Goal: Information Seeking & Learning: Learn about a topic

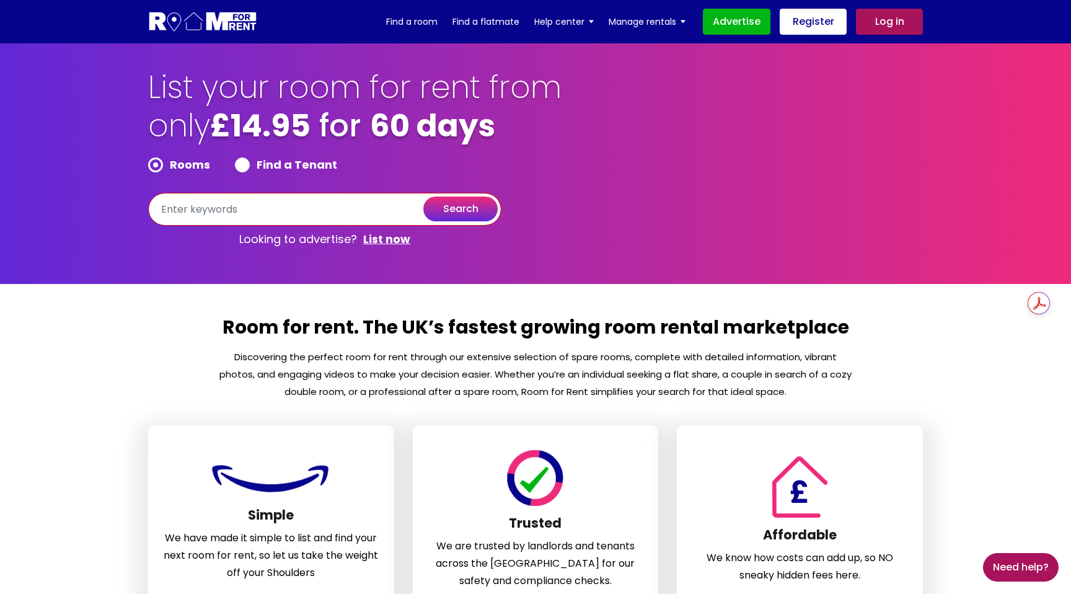
click at [325, 218] on input "text" at bounding box center [324, 209] width 353 height 33
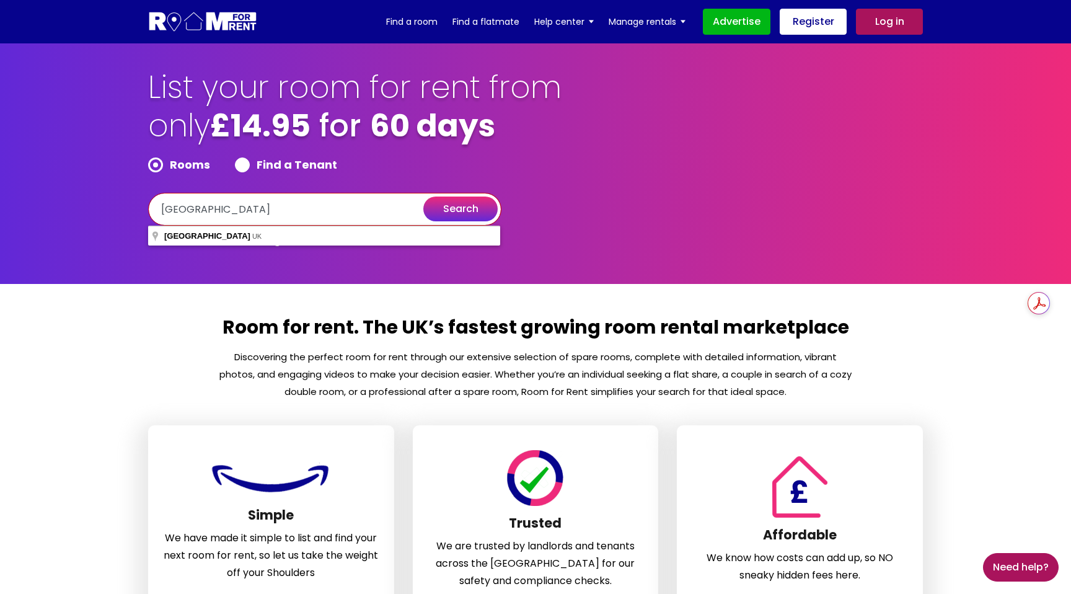
type input "[GEOGRAPHIC_DATA]"
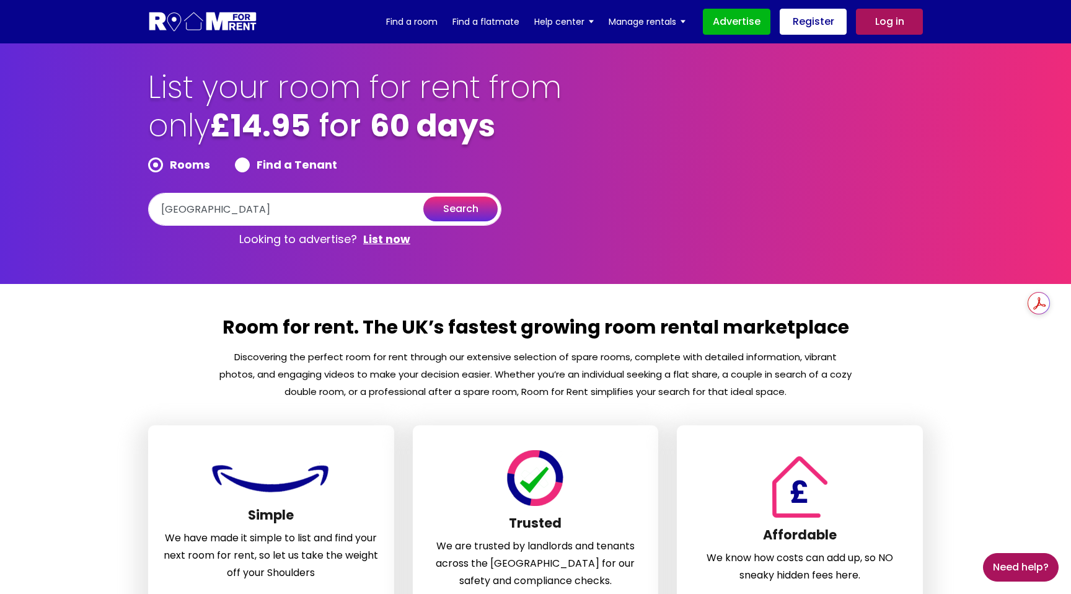
click at [473, 216] on button "search" at bounding box center [460, 208] width 74 height 25
